Goal: Information Seeking & Learning: Learn about a topic

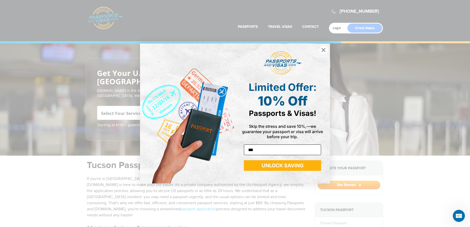
type input "**********"
click at [283, 166] on button "UNLOCK SAVING" at bounding box center [282, 165] width 77 height 11
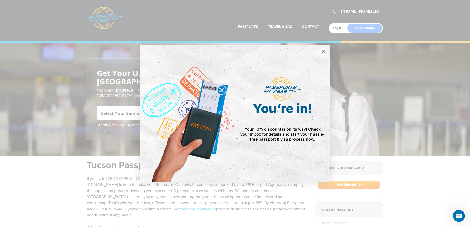
click at [323, 51] on icon "Close dialog" at bounding box center [324, 52] width 4 height 4
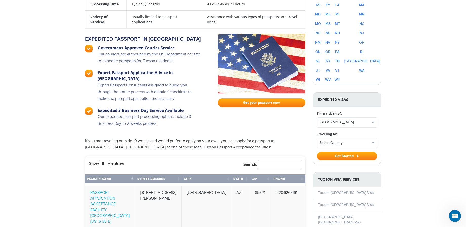
scroll to position [329, 0]
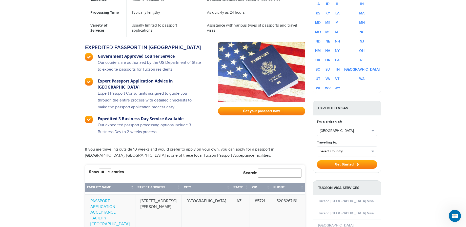
click at [372, 151] on span "button" at bounding box center [372, 152] width 3 height 2
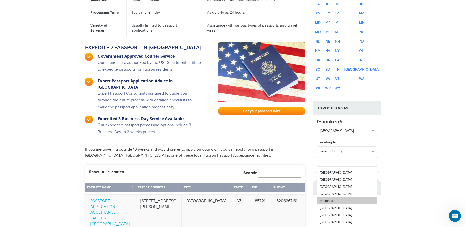
scroll to position [961, 0]
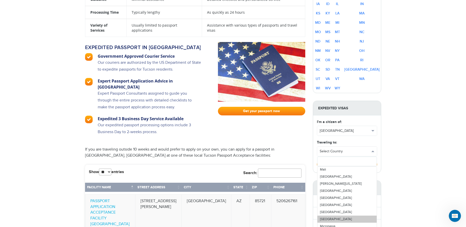
click at [331, 216] on link "[GEOGRAPHIC_DATA]" at bounding box center [346, 219] width 59 height 7
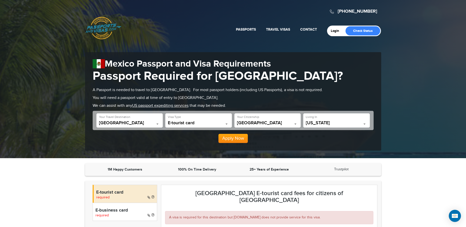
click at [365, 122] on span at bounding box center [364, 124] width 5 height 7
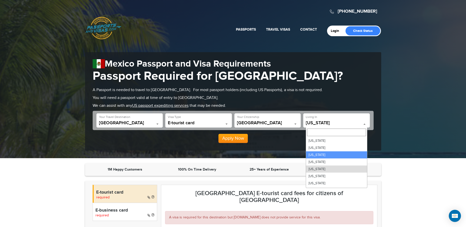
select select "**"
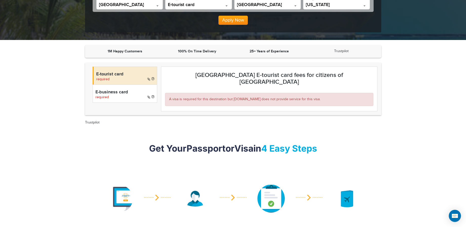
scroll to position [101, 0]
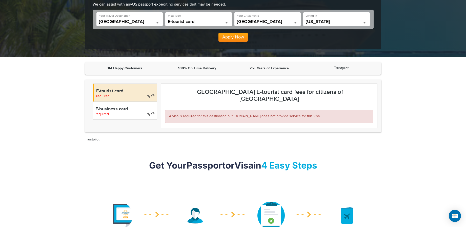
click at [129, 92] on h4 "E-tourist card" at bounding box center [125, 91] width 58 height 5
click at [103, 96] on span "required" at bounding box center [102, 96] width 13 height 4
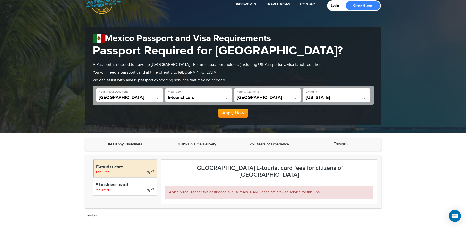
scroll to position [0, 0]
